Goal: Transaction & Acquisition: Purchase product/service

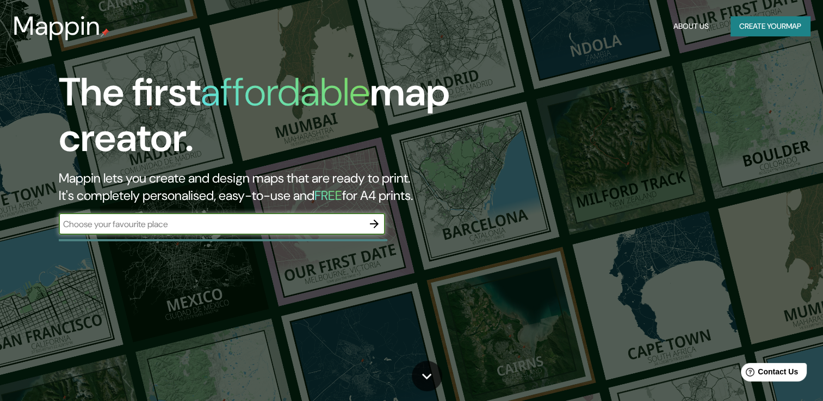
click at [220, 229] on input "text" at bounding box center [211, 224] width 304 height 13
type input "bogota"
click at [375, 213] on button "button" at bounding box center [374, 224] width 22 height 22
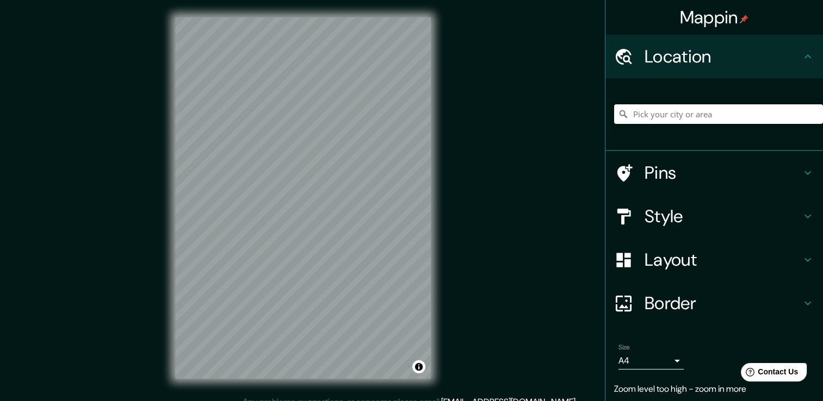
click at [650, 110] on input "Pick your city or area" at bounding box center [718, 114] width 209 height 20
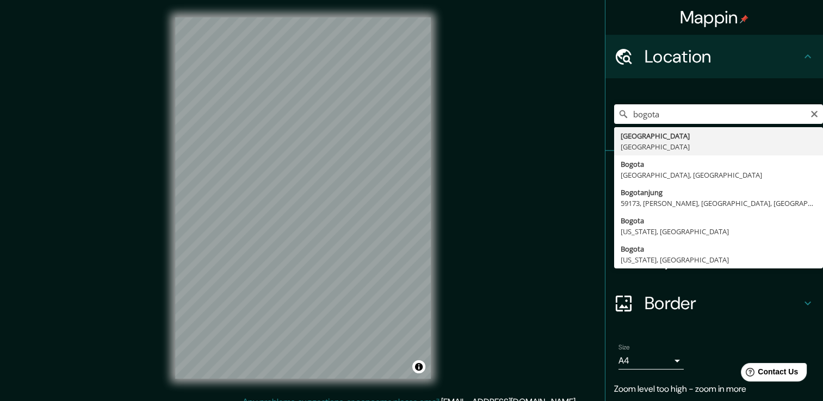
type input "Bogotá, Colombia"
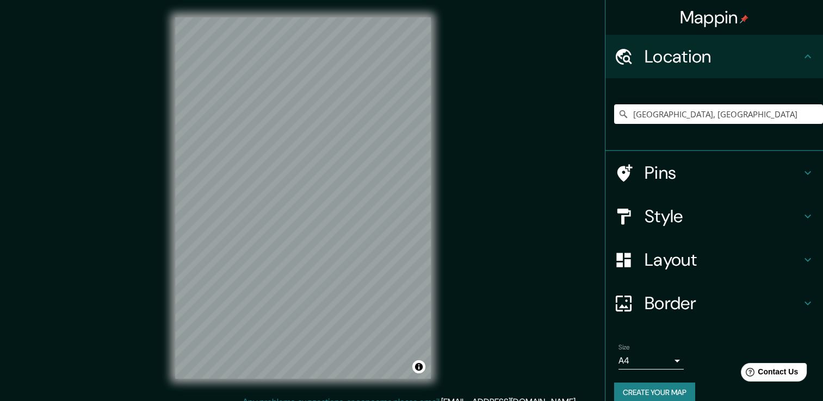
click at [689, 179] on h4 "Pins" at bounding box center [722, 173] width 157 height 22
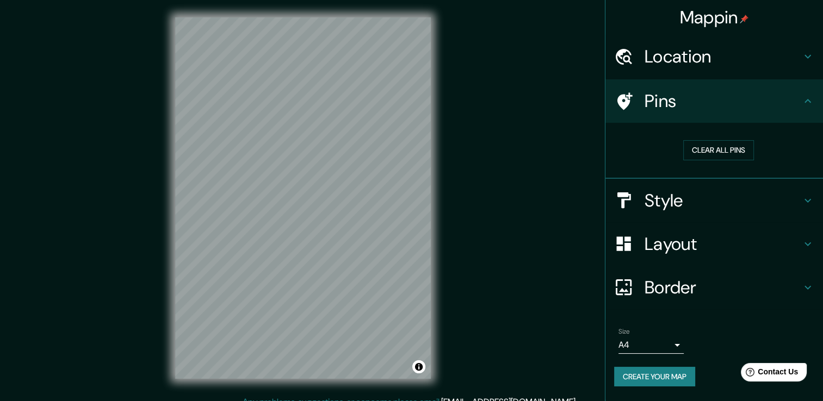
click at [680, 203] on h4 "Style" at bounding box center [722, 201] width 157 height 22
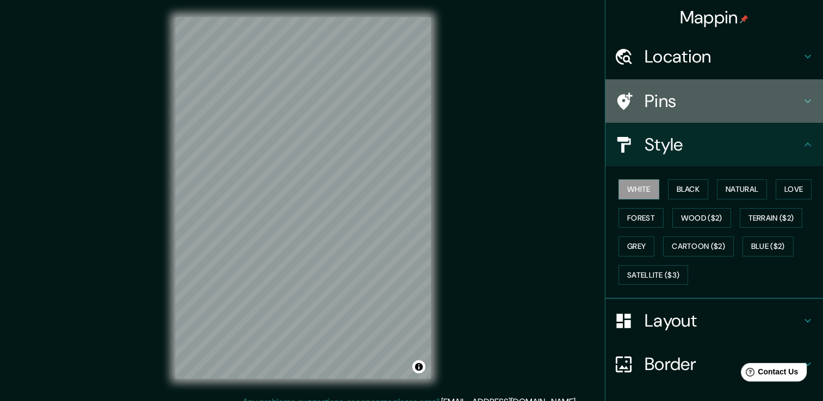
drag, startPoint x: 662, startPoint y: 96, endPoint x: 659, endPoint y: 90, distance: 6.6
click at [662, 95] on h4 "Pins" at bounding box center [722, 101] width 157 height 22
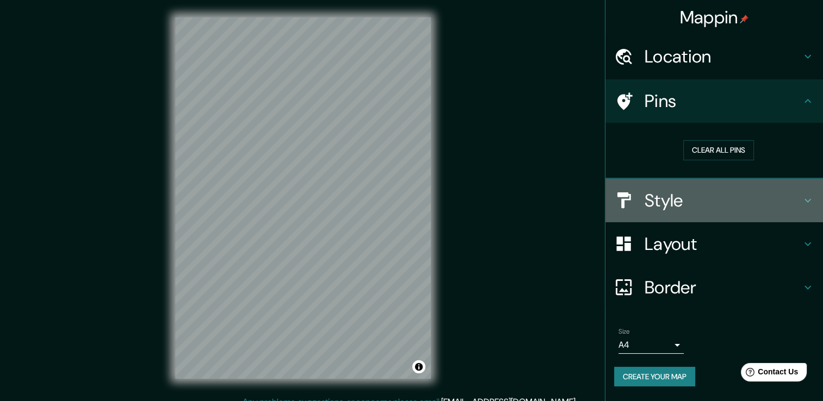
click at [679, 195] on h4 "Style" at bounding box center [722, 201] width 157 height 22
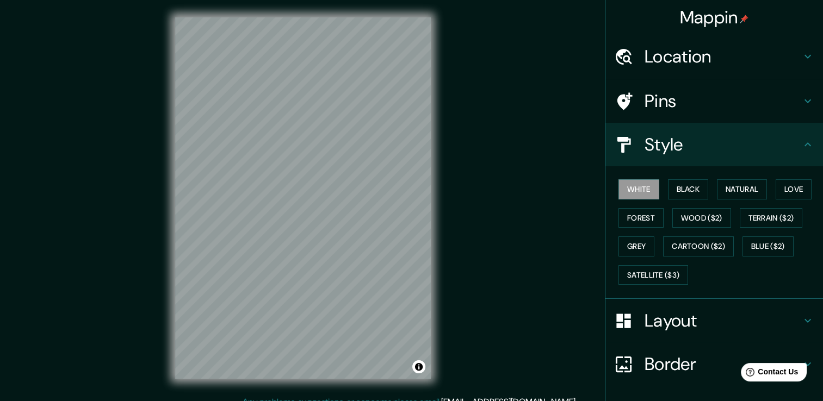
click at [689, 310] on h4 "Layout" at bounding box center [722, 321] width 157 height 22
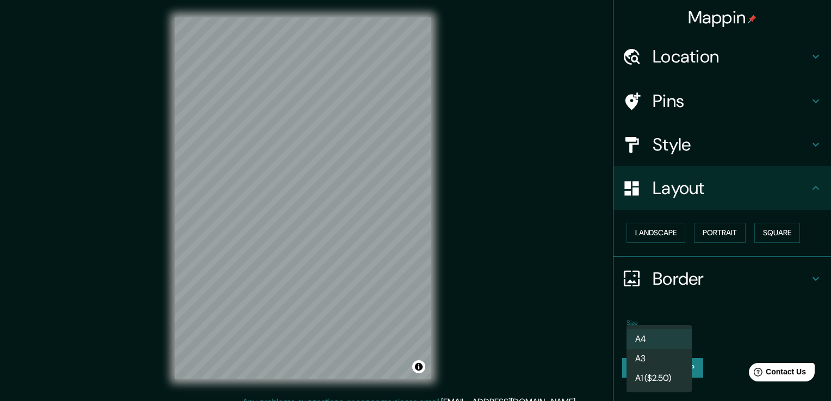
click at [648, 335] on body "Mappin Location Bogotá, Colombia Pins Style Layout Landscape Portrait Square Bo…" at bounding box center [415, 200] width 831 height 401
click at [675, 355] on li "A3" at bounding box center [658, 359] width 65 height 20
type input "a4"
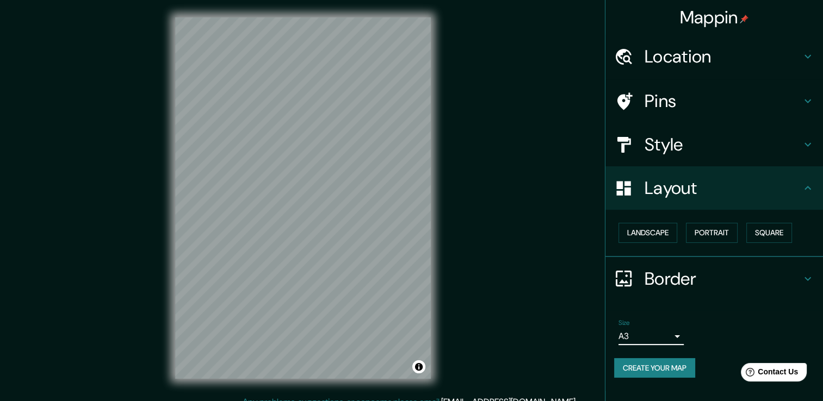
click at [677, 363] on button "Create your map" at bounding box center [654, 368] width 81 height 20
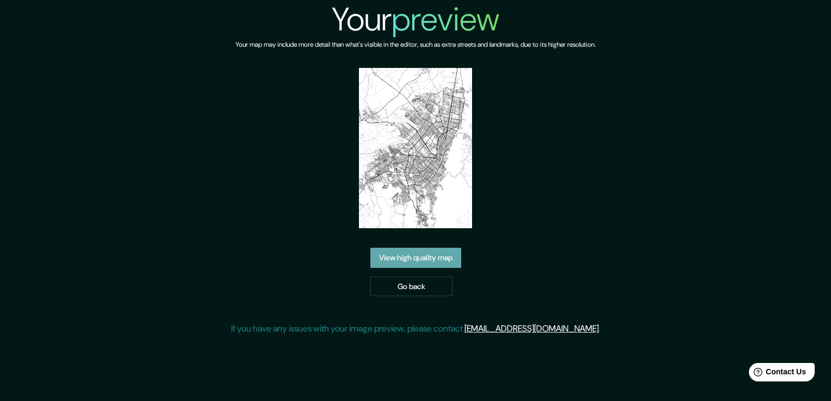
click at [436, 255] on link "View high quality map" at bounding box center [415, 258] width 91 height 20
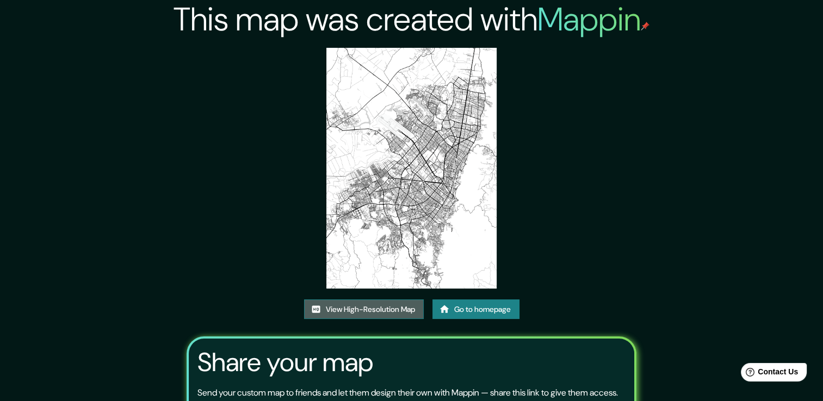
click at [379, 315] on link "View High-Resolution Map" at bounding box center [364, 310] width 120 height 20
click at [451, 308] on link "Go to homepage" at bounding box center [475, 310] width 87 height 20
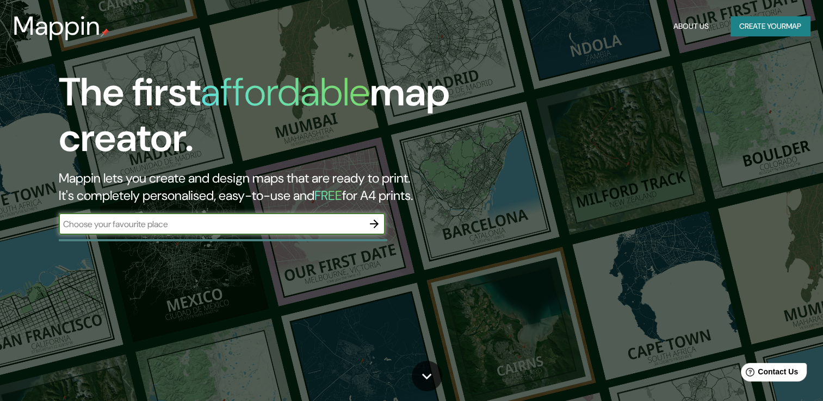
click at [259, 230] on div "​" at bounding box center [222, 224] width 326 height 22
type input "P"
type input "V"
type input "BOGOTA"
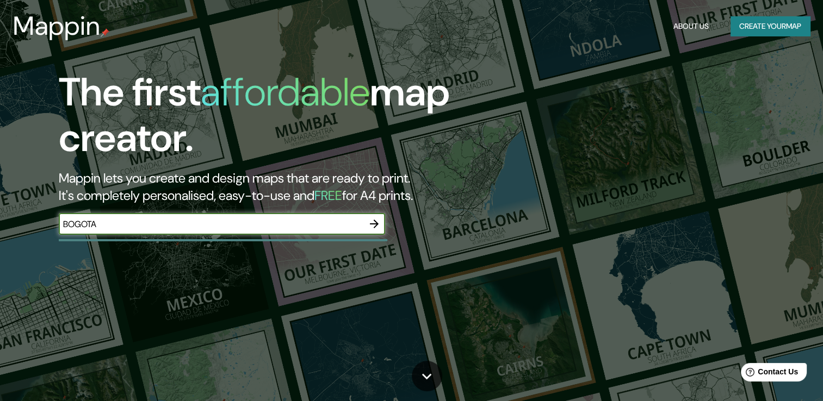
click at [374, 225] on icon "button" at bounding box center [374, 223] width 13 height 13
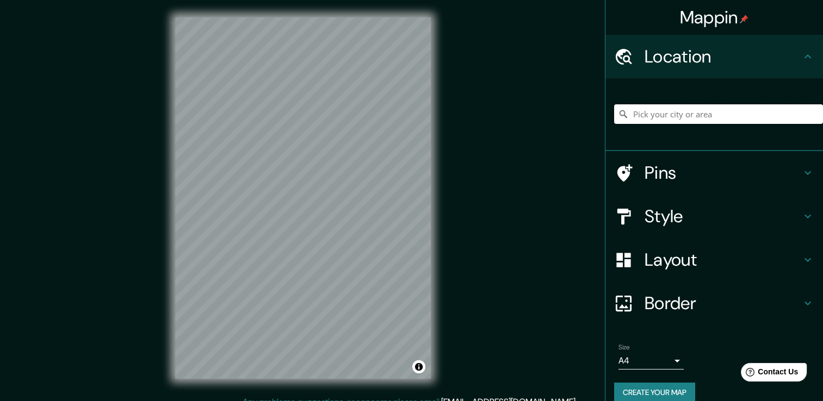
click at [673, 117] on input "Pick your city or area" at bounding box center [718, 114] width 209 height 20
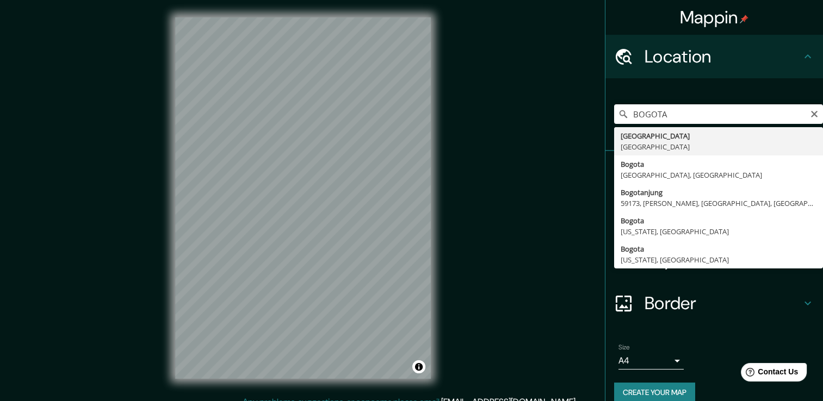
type input "Bogotá, Colombia"
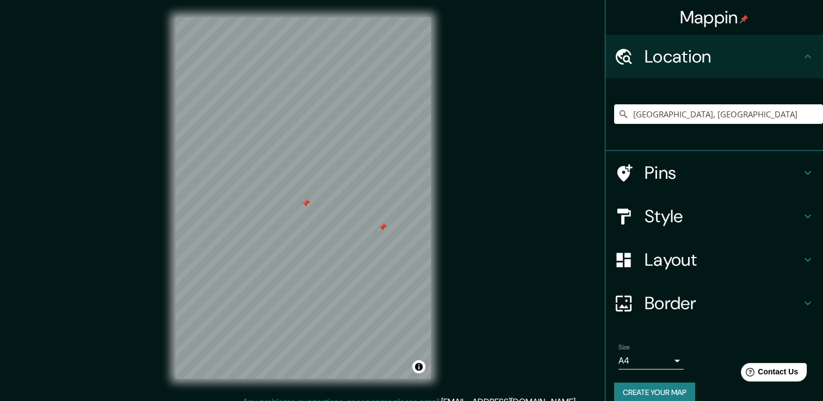
click at [700, 173] on h4 "Pins" at bounding box center [722, 173] width 157 height 22
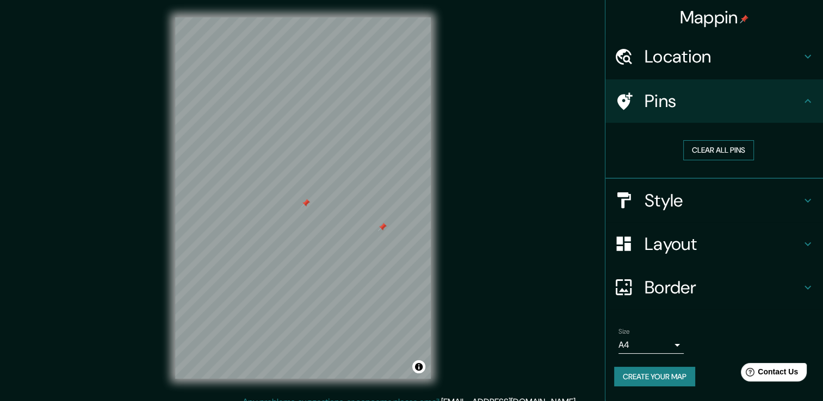
click at [707, 155] on button "Clear all pins" at bounding box center [718, 150] width 71 height 20
click at [646, 338] on body "Mappin Location Bogotá, Colombia Pins Clear all pins Style Layout Border Choose…" at bounding box center [411, 200] width 823 height 401
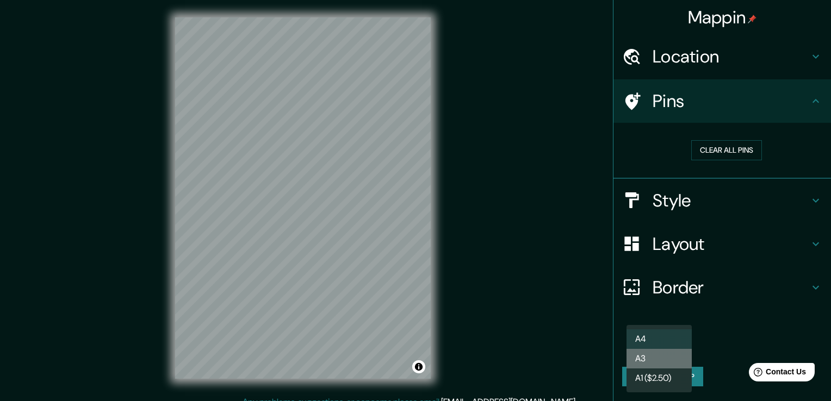
click at [676, 357] on li "A3" at bounding box center [658, 359] width 65 height 20
type input "a4"
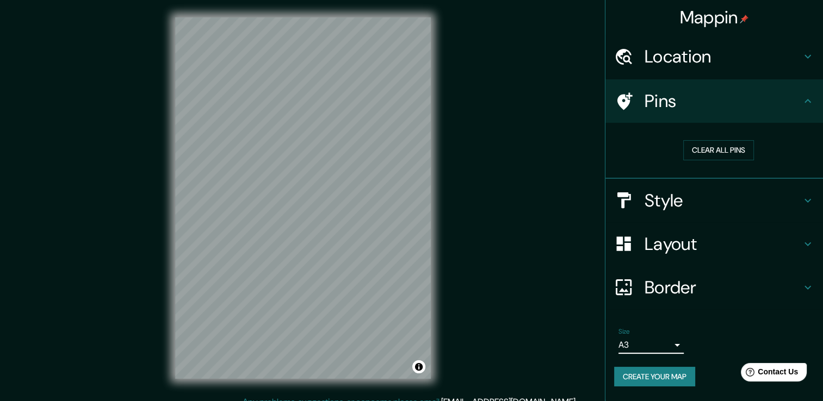
click at [670, 377] on button "Create your map" at bounding box center [654, 377] width 81 height 20
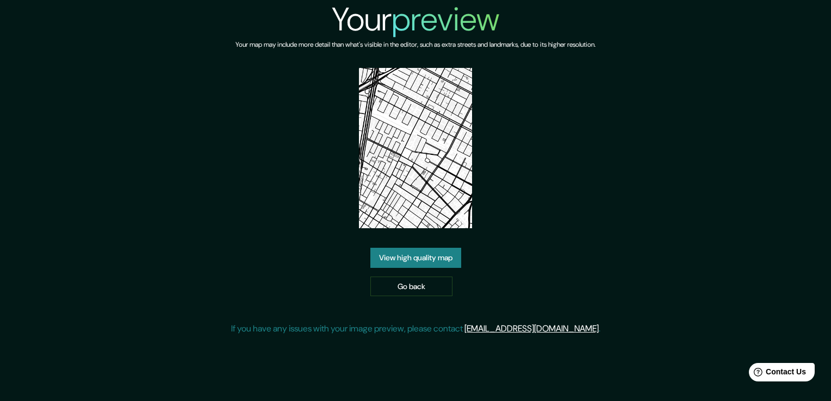
click at [421, 269] on div "View high quality map Go back" at bounding box center [415, 272] width 91 height 48
click at [424, 259] on link "View high quality map" at bounding box center [415, 258] width 91 height 20
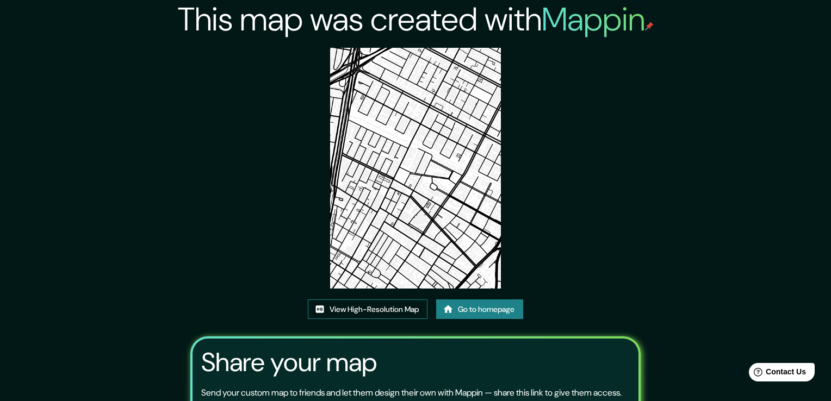
click at [415, 300] on link "View High-Resolution Map" at bounding box center [368, 310] width 120 height 20
